Goal: Information Seeking & Learning: Check status

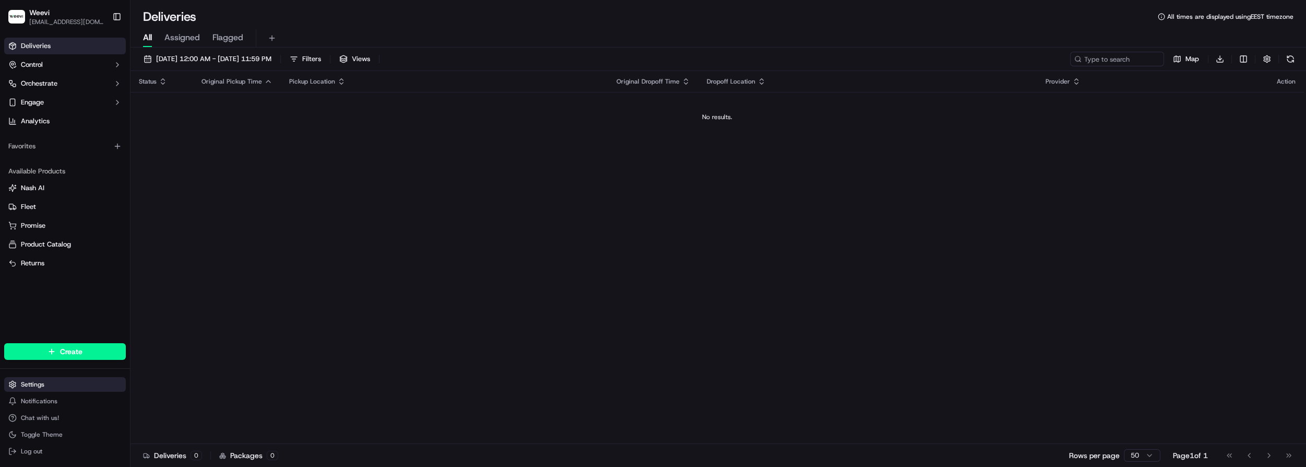
click at [68, 377] on html "Weevi [EMAIL_ADDRESS][DOMAIN_NAME] Toggle Sidebar Deliveries Control Orchestrat…" at bounding box center [653, 233] width 1306 height 467
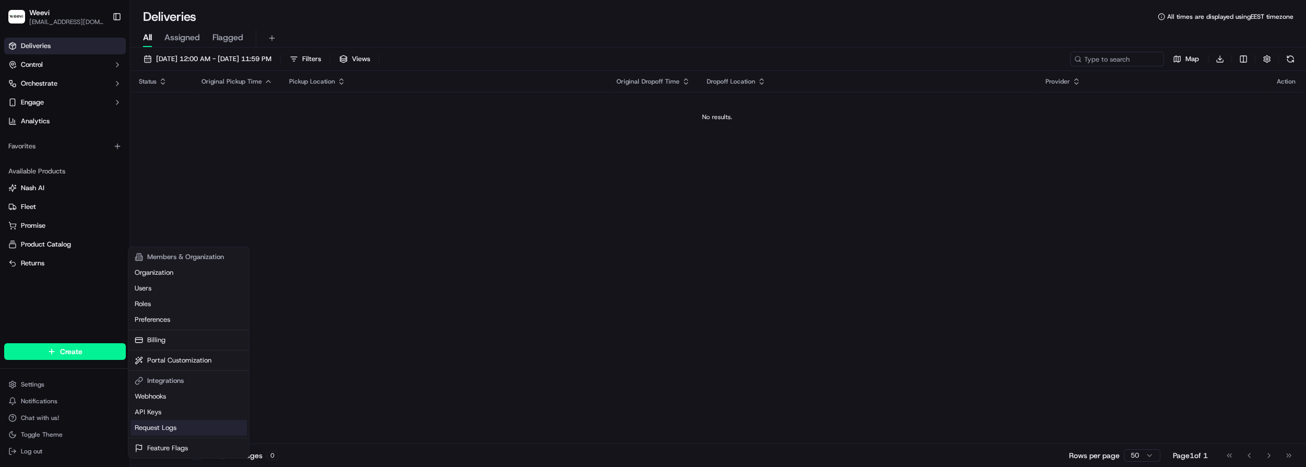
click at [189, 424] on link "Request Logs" at bounding box center [188, 428] width 116 height 16
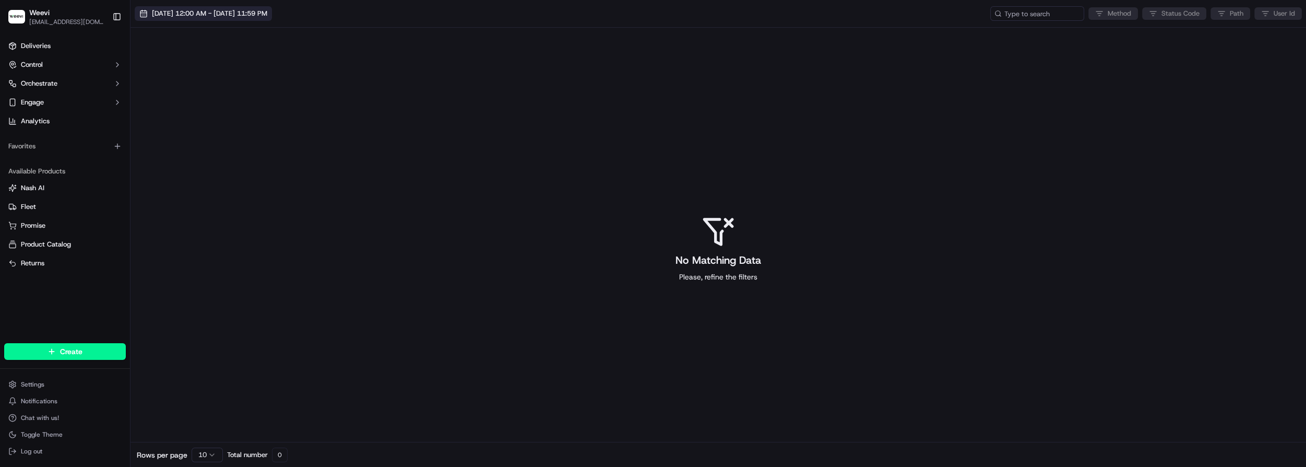
click at [266, 18] on span "[DATE] 12:00 AM - [DATE] 11:59 PM" at bounding box center [209, 13] width 115 height 9
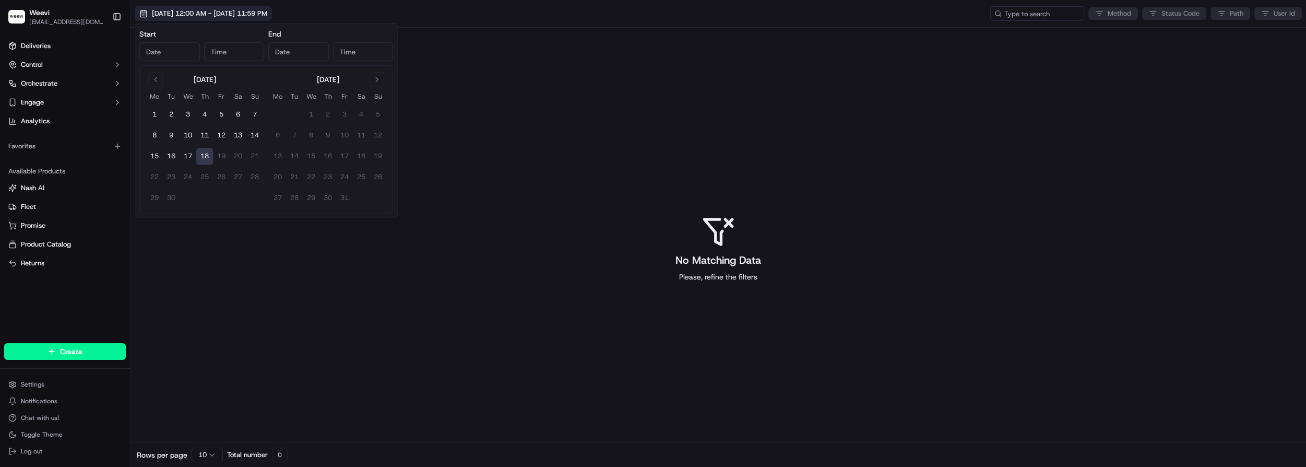
type input "[DATE]"
type input "12:00 AM"
type input "[DATE]"
type input "11:59 PM"
click at [189, 157] on button "17" at bounding box center [188, 156] width 17 height 17
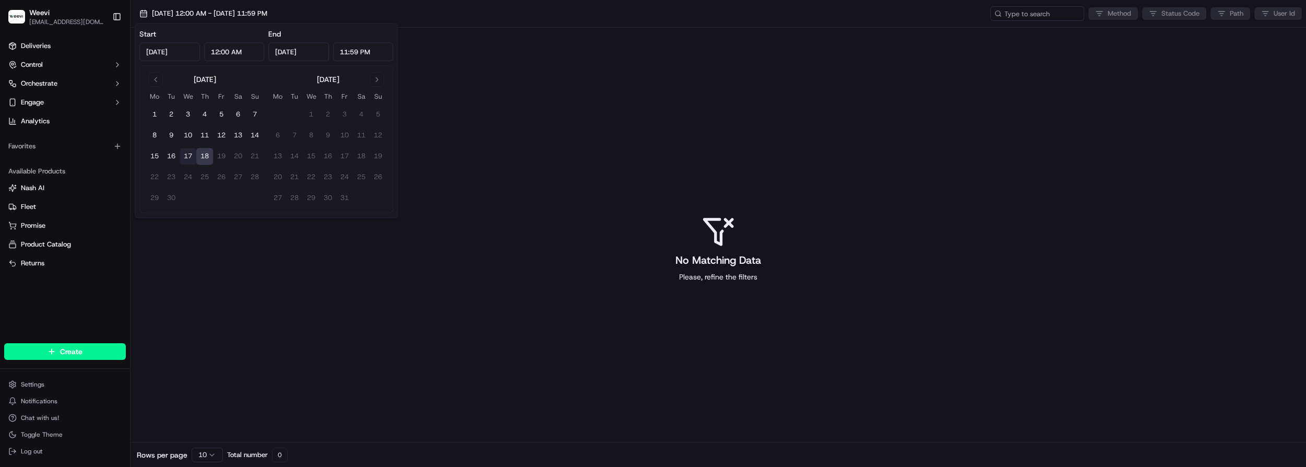
type input "[DATE]"
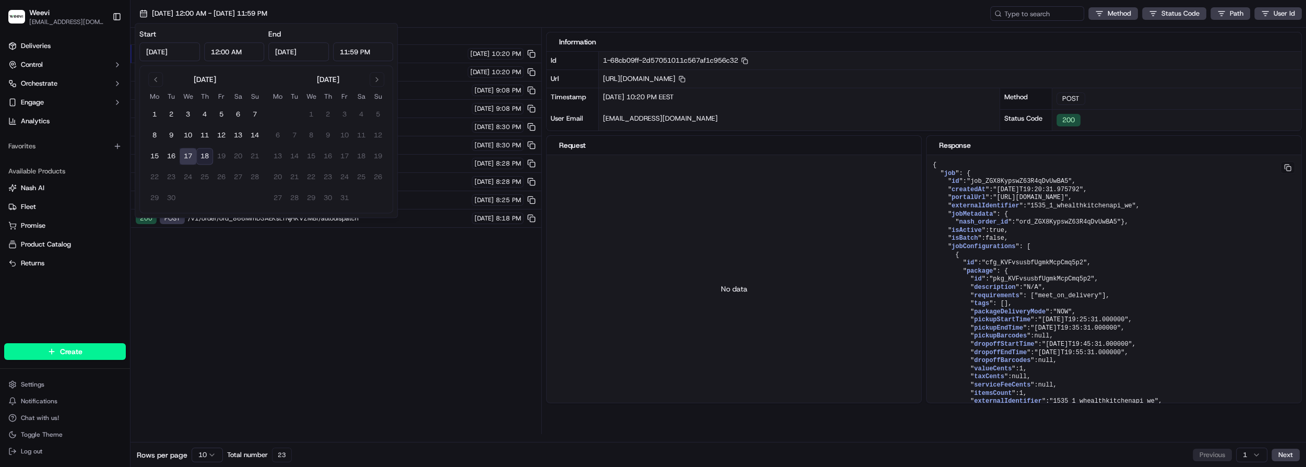
click at [206, 156] on button "18" at bounding box center [204, 156] width 17 height 17
type input "[DATE]"
click at [309, 361] on div "Status Method URL 200 POST /v1/order/ord_ZGX8KypswZ63R4qDvUwBA5/autodispatch [D…" at bounding box center [335, 231] width 411 height 406
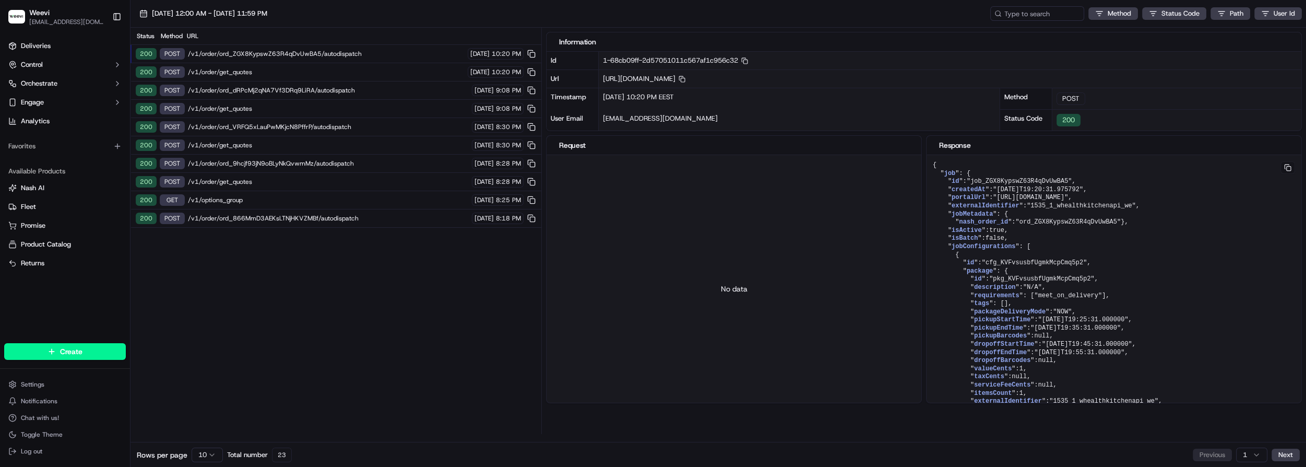
click at [209, 455] on html "Weevi [EMAIL_ADDRESS][DOMAIN_NAME] Toggle Sidebar Deliveries Control Orchestrat…" at bounding box center [653, 233] width 1306 height 467
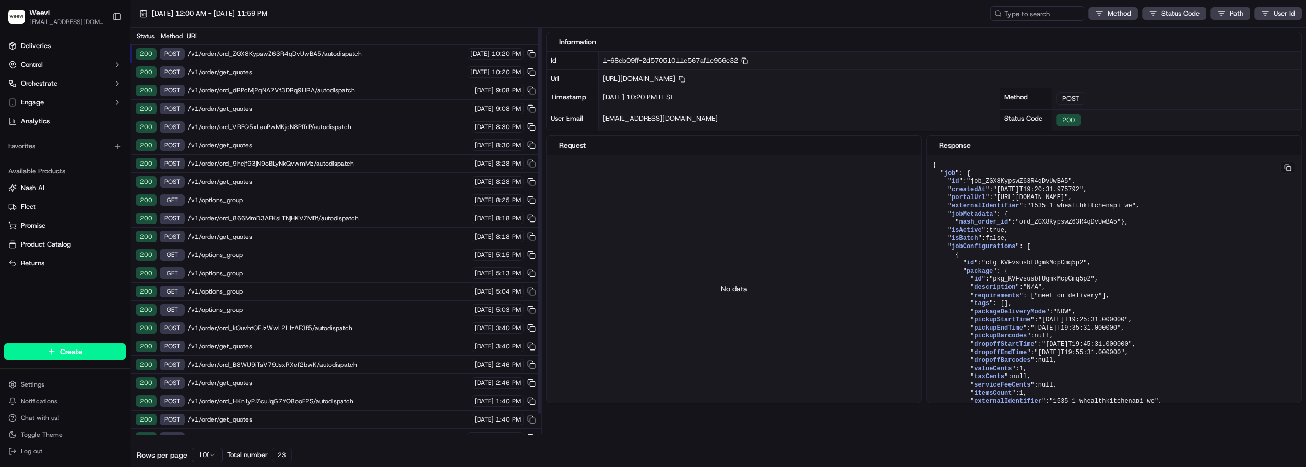
click at [232, 54] on span "/v1/order/ord_ZGX8KypswZ63R4qDvUwBA5/autodispatch" at bounding box center [326, 54] width 277 height 8
click at [260, 118] on div "200 POST /v1/order/ord_VRFQ5xLauPwMKjcN8PffrP/autodispatch [DATE] 8:30 PM" at bounding box center [335, 127] width 411 height 18
click at [259, 232] on span "/v1/order/get_quotes" at bounding box center [328, 236] width 281 height 8
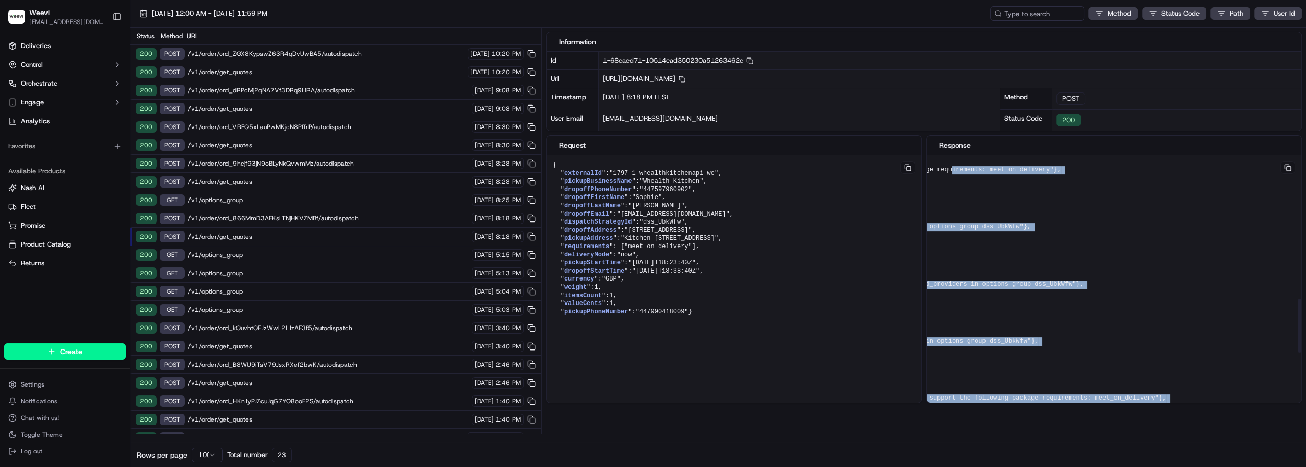
scroll to position [711, 398]
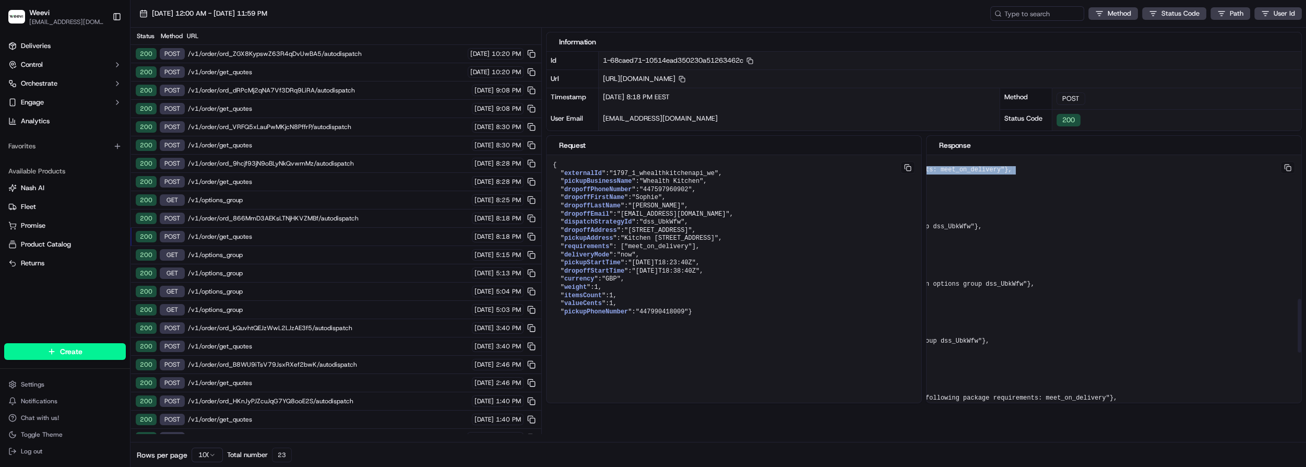
drag, startPoint x: 1273, startPoint y: 209, endPoint x: 960, endPoint y: 218, distance: 313.7
click at [960, 218] on pre "{ " id ": "ord_866MmD3AEKsLTNjHKVZMBf" , " createdAt ": "[DATE]T17:18:41.783287…" at bounding box center [949, 52] width 843 height 1217
drag, startPoint x: 1097, startPoint y: 212, endPoint x: 1037, endPoint y: 212, distance: 60.5
click at [1098, 212] on pre "{ " id ": "ord_866MmD3AEKsLTNjHKVZMBf" , " createdAt ": "[DATE]T17:18:41.783287…" at bounding box center [949, 52] width 843 height 1217
click at [986, 203] on pre "{ " id ": "ord_866MmD3AEKsLTNjHKVZMBf" , " createdAt ": "[DATE]T17:18:41.783287…" at bounding box center [949, 52] width 843 height 1217
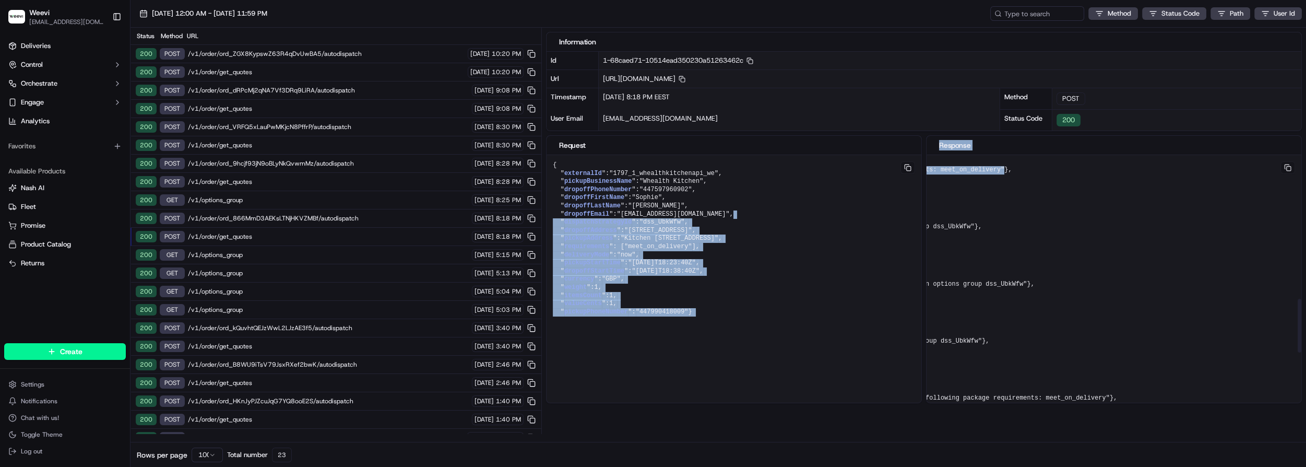
scroll to position [711, 0]
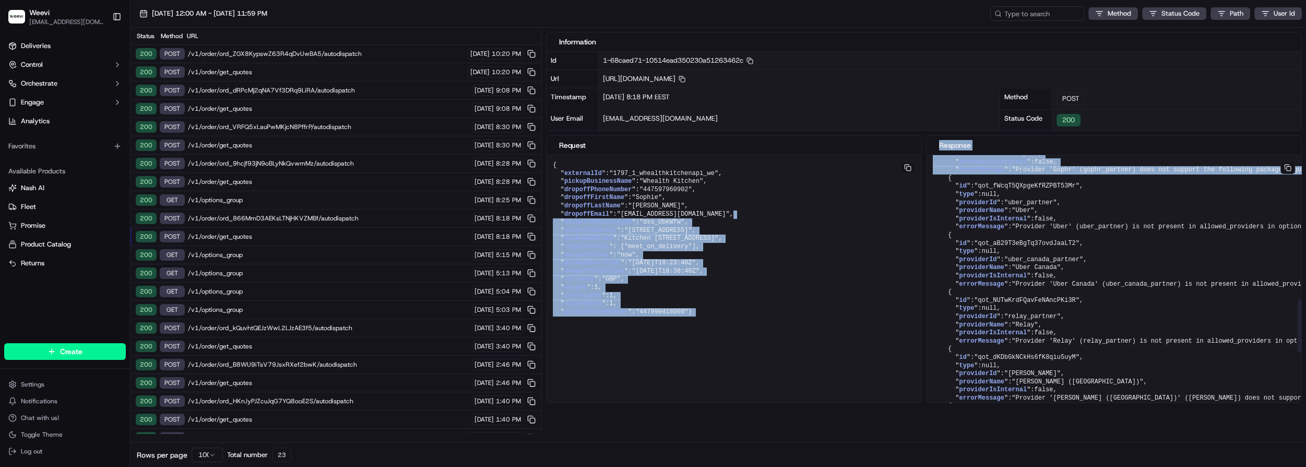
drag, startPoint x: 972, startPoint y: 209, endPoint x: 889, endPoint y: 212, distance: 83.6
click at [855, 211] on div "Request { " externalId ": "1797_1_whealthkitchenapi_we" , " pickupBusinessName …" at bounding box center [924, 269] width 756 height 268
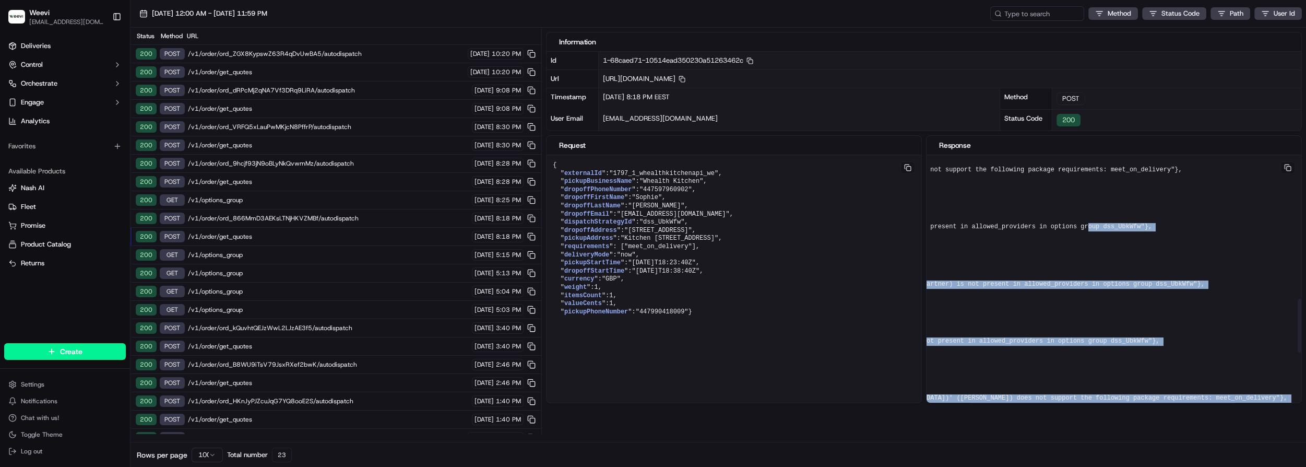
scroll to position [711, 398]
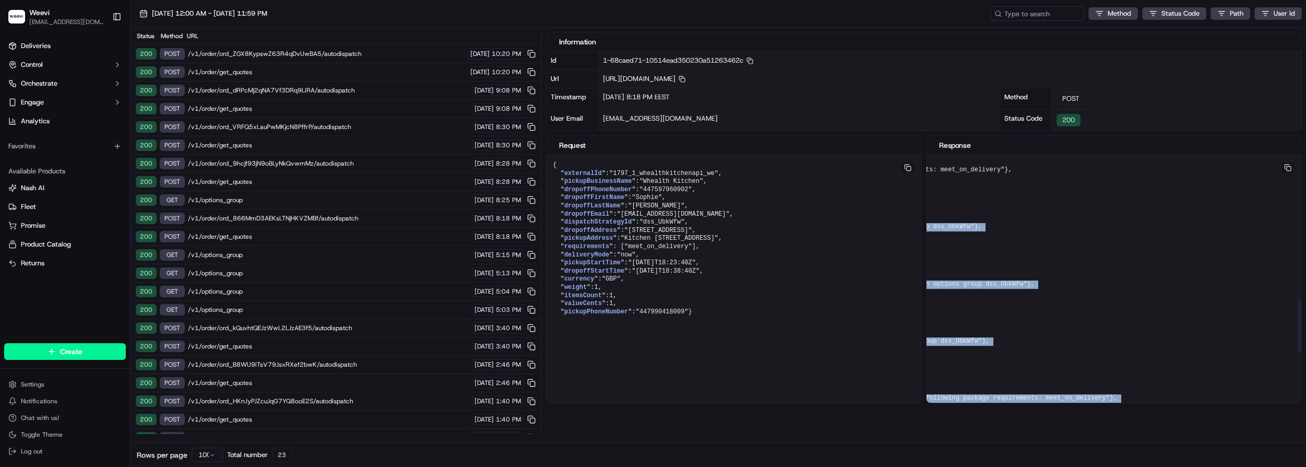
drag, startPoint x: 1288, startPoint y: 275, endPoint x: 1298, endPoint y: 271, distance: 10.8
click at [1299, 271] on div "{ " id ": "ord_866MmD3AEKsLTNjHKVZMBf" , " createdAt ": "[DATE]T17:18:41.783287…" at bounding box center [1113, 288] width 375 height 267
drag, startPoint x: 1098, startPoint y: 279, endPoint x: 1037, endPoint y: 277, distance: 61.1
click at [1098, 279] on pre "{ " id ": "ord_866MmD3AEKsLTNjHKVZMBf" , " createdAt ": "[DATE]T17:18:41.783287…" at bounding box center [949, 52] width 843 height 1217
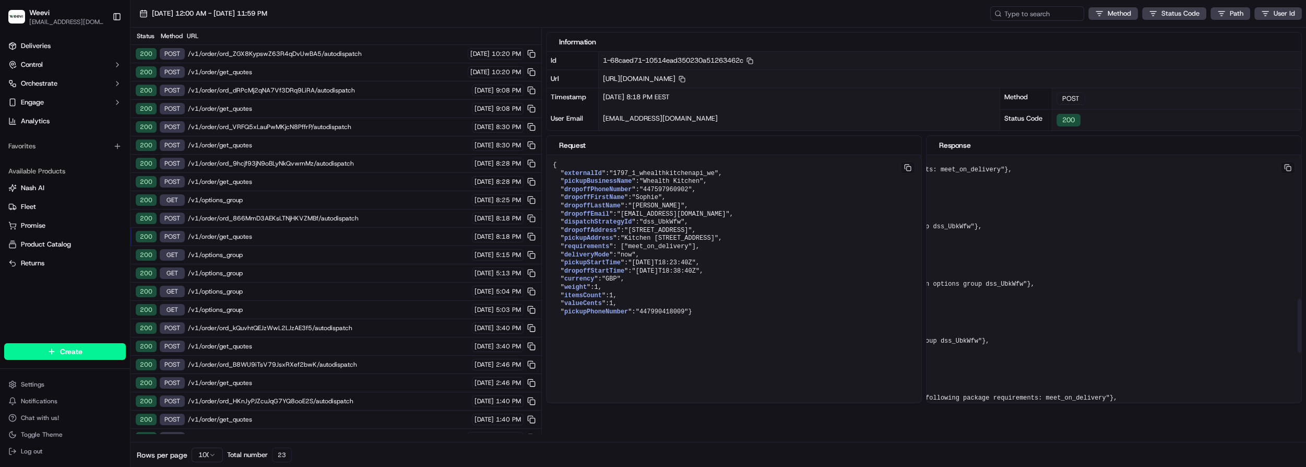
click at [963, 266] on pre "{ " id ": "ord_866MmD3AEKsLTNjHKVZMBf" , " createdAt ": "[DATE]T17:18:41.783287…" at bounding box center [949, 52] width 843 height 1217
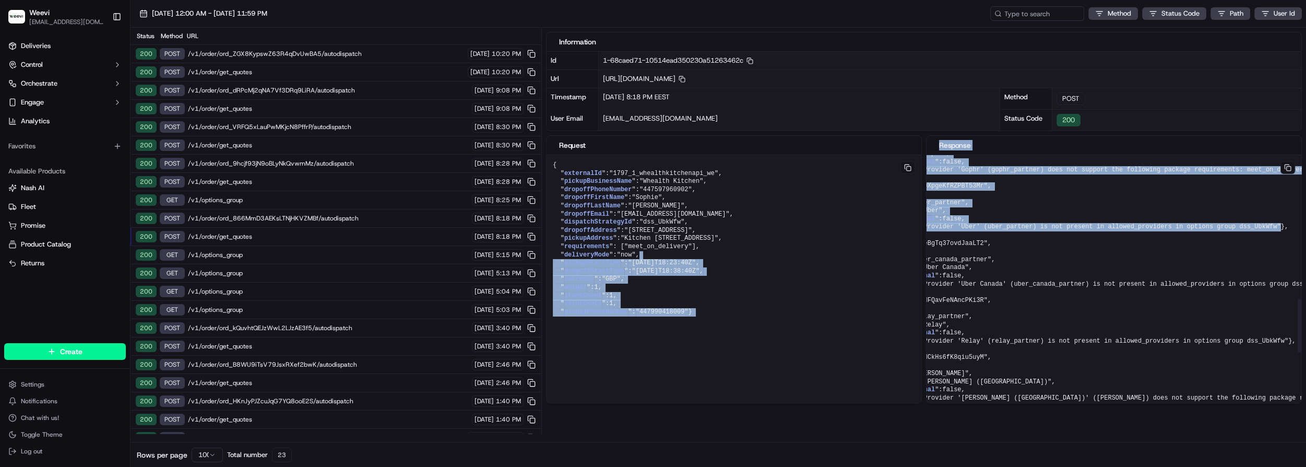
scroll to position [711, 0]
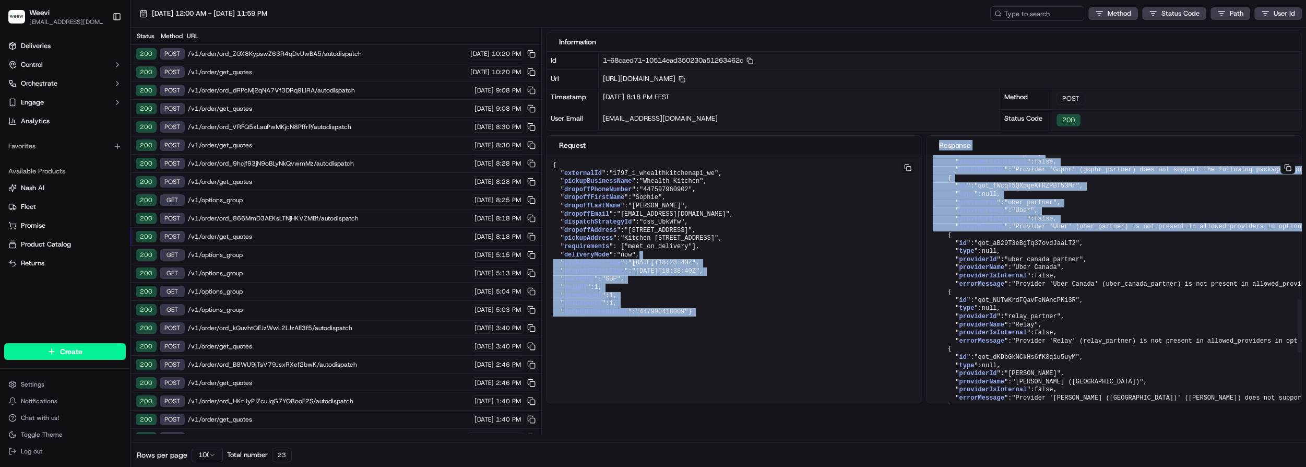
drag, startPoint x: 932, startPoint y: 271, endPoint x: 870, endPoint y: 270, distance: 61.6
click at [870, 270] on div "Request { " externalId ": "1797_1_whealthkitchenapi_we" , " pickupBusinessName …" at bounding box center [924, 269] width 756 height 268
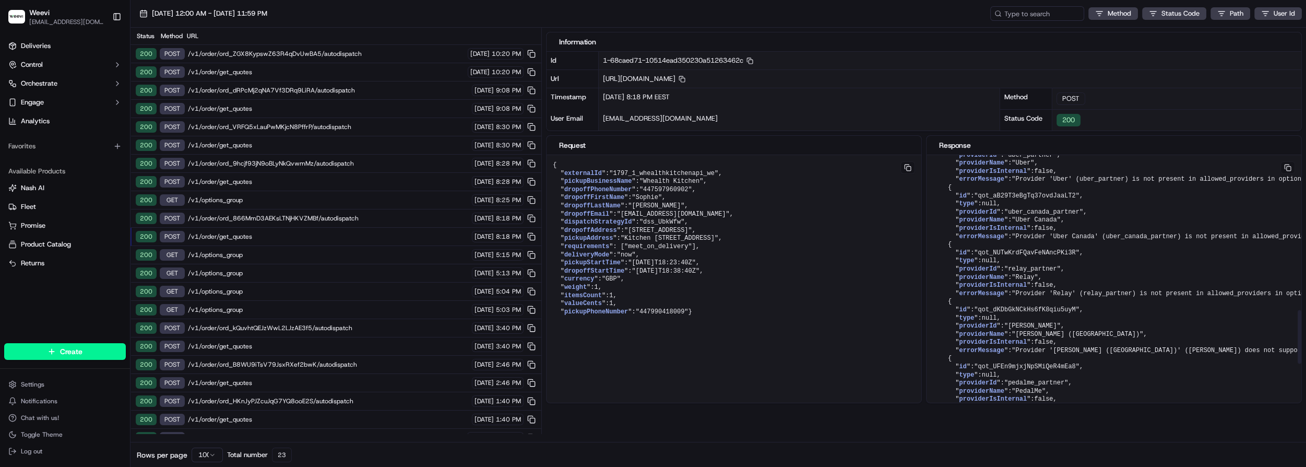
scroll to position [854, 0]
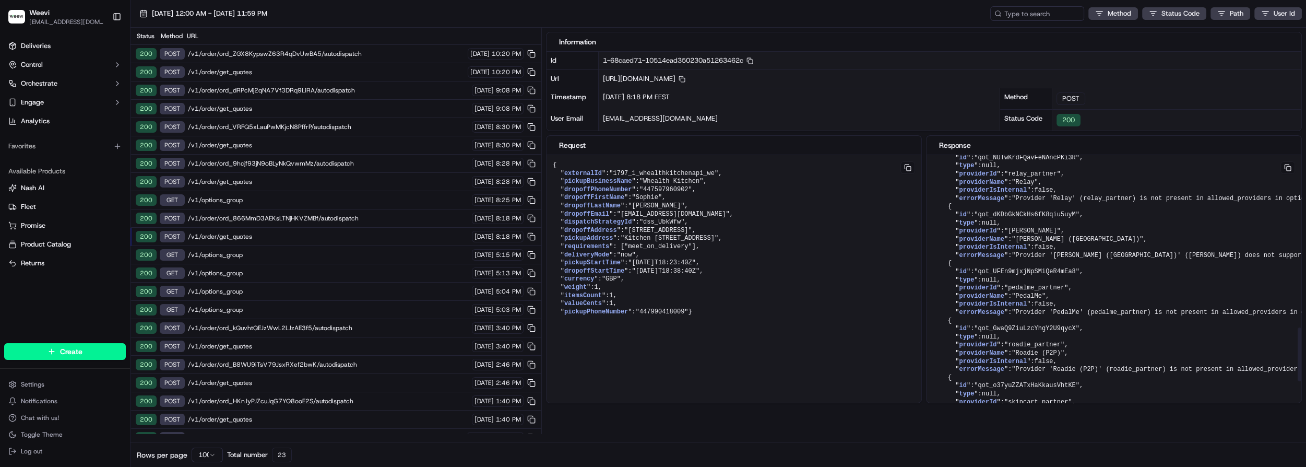
drag, startPoint x: 924, startPoint y: 267, endPoint x: 897, endPoint y: 267, distance: 26.6
click at [897, 267] on pre "{ " externalId ": "1797_1_whealthkitchenapi_we" , " pickupBusinessName ": "Whea…" at bounding box center [733, 238] width 375 height 167
click at [1285, 168] on button at bounding box center [1287, 167] width 15 height 13
click at [1287, 165] on button at bounding box center [1287, 167] width 15 height 13
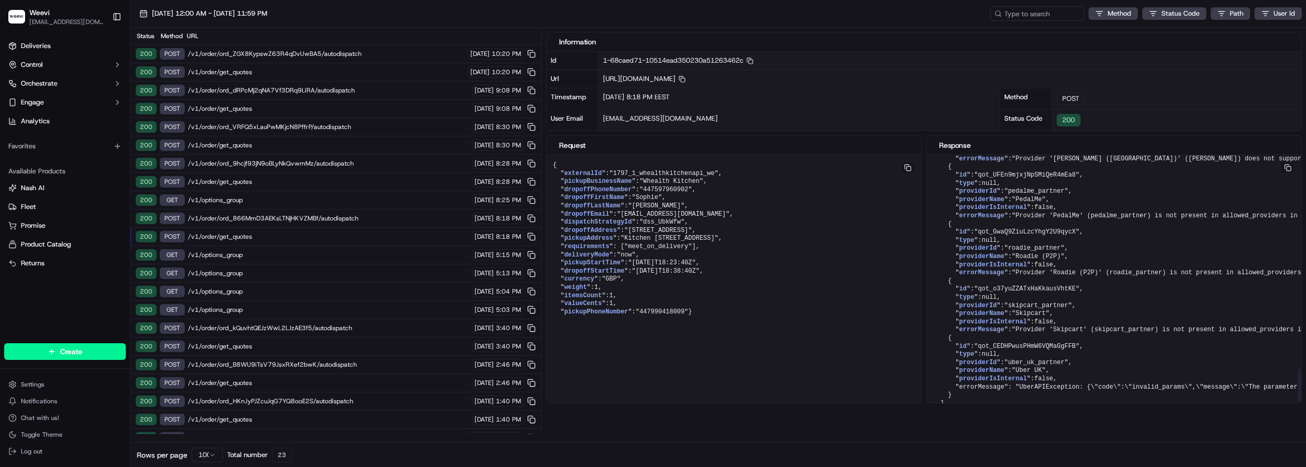
scroll to position [1056, 0]
click at [685, 76] on icon "button" at bounding box center [681, 79] width 7 height 7
drag, startPoint x: 907, startPoint y: 165, endPoint x: 873, endPoint y: 159, distance: 34.5
click at [906, 165] on button at bounding box center [907, 167] width 15 height 13
